Goal: Browse casually: Explore the website without a specific task or goal

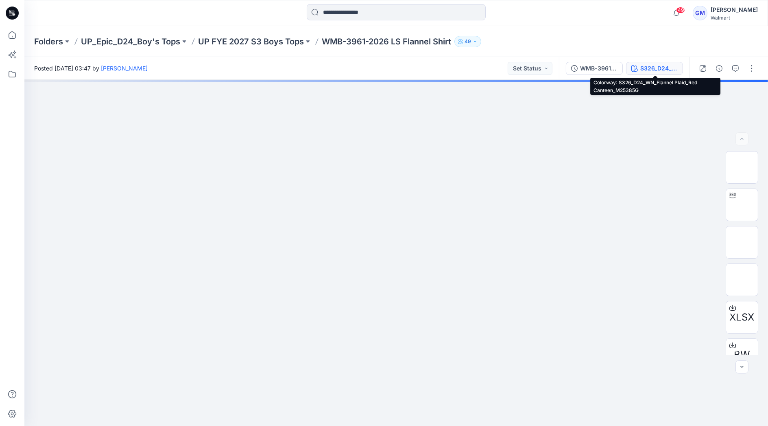
click at [659, 68] on div "S326_D24_WN_Flannel Plaid_Red Canteen_M25385G" at bounding box center [659, 68] width 37 height 9
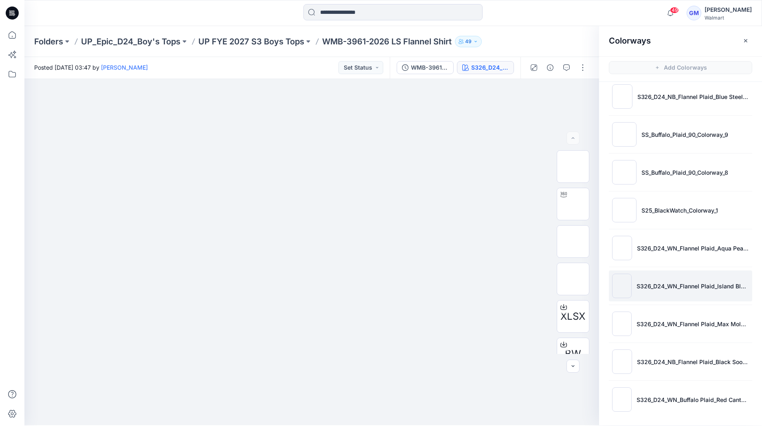
scroll to position [2, 0]
